Goal: Navigation & Orientation: Find specific page/section

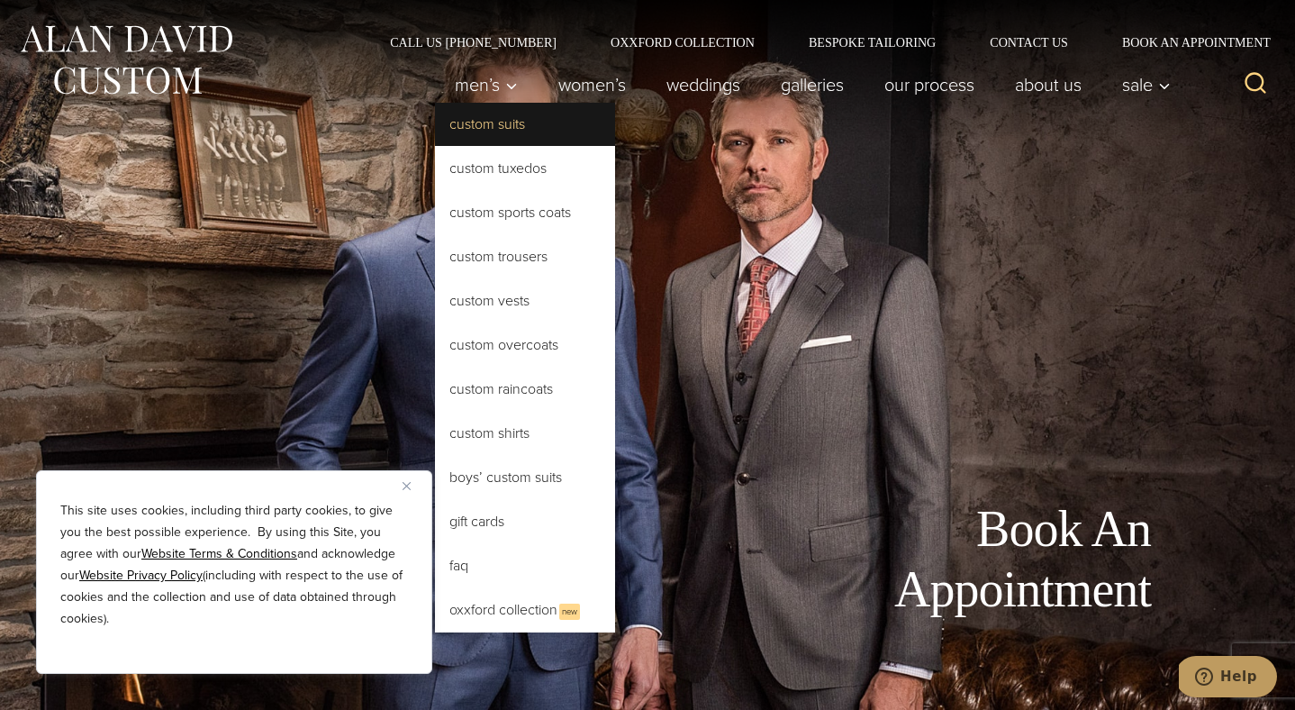
click at [473, 121] on link "Custom Suits" at bounding box center [525, 124] width 180 height 43
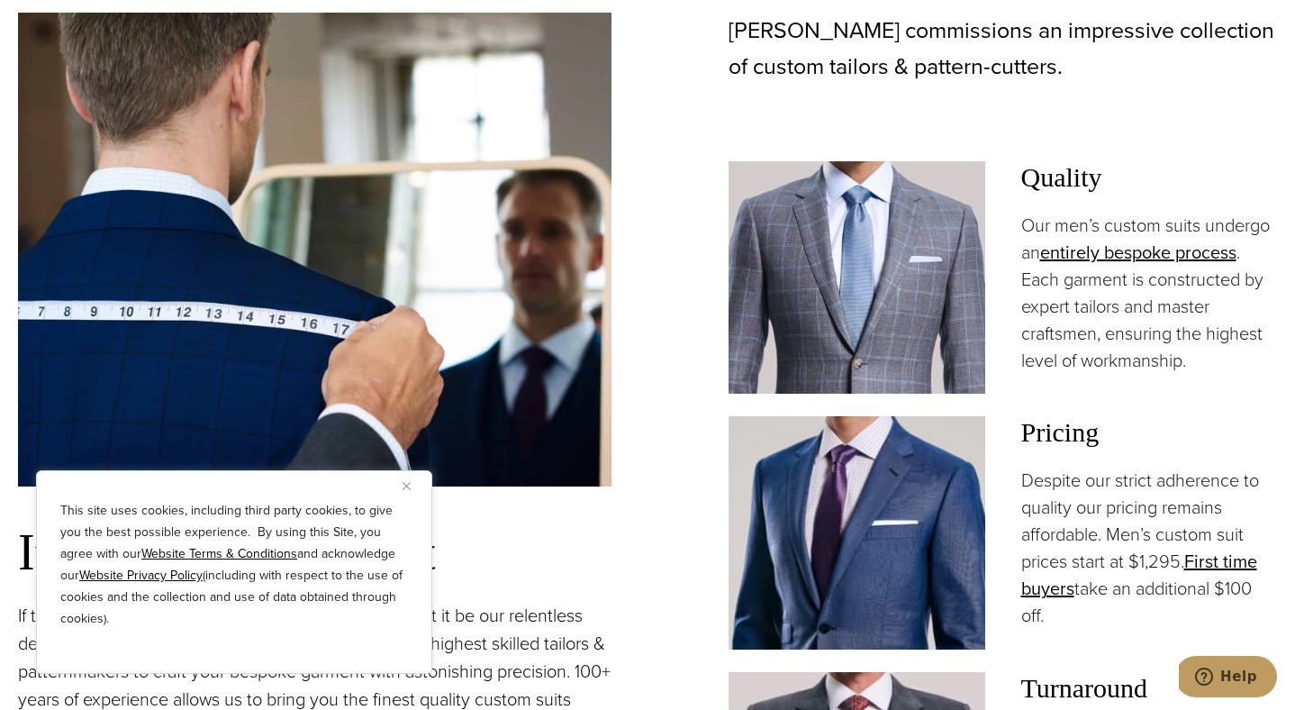
scroll to position [1396, 0]
